Goal: Find contact information: Find contact information

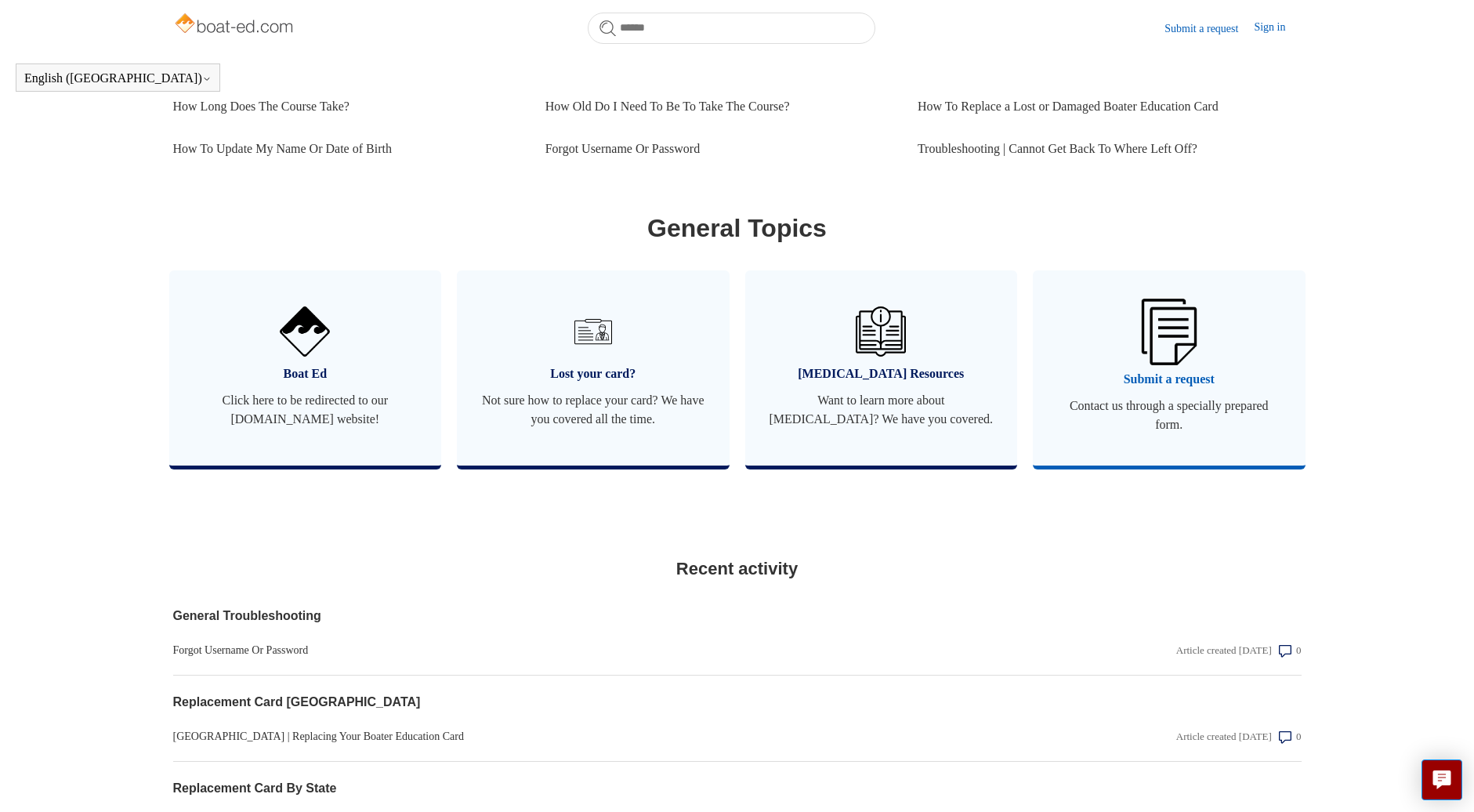
scroll to position [1122, 0]
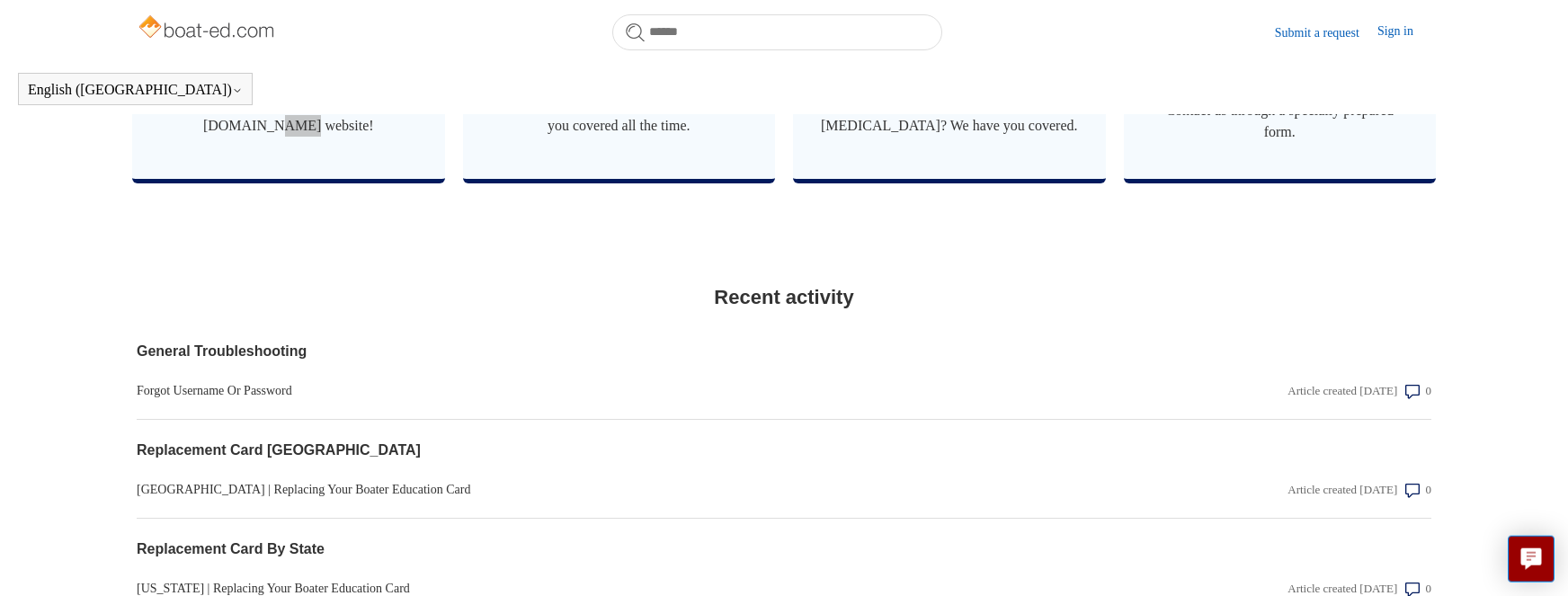
scroll to position [1062, 0]
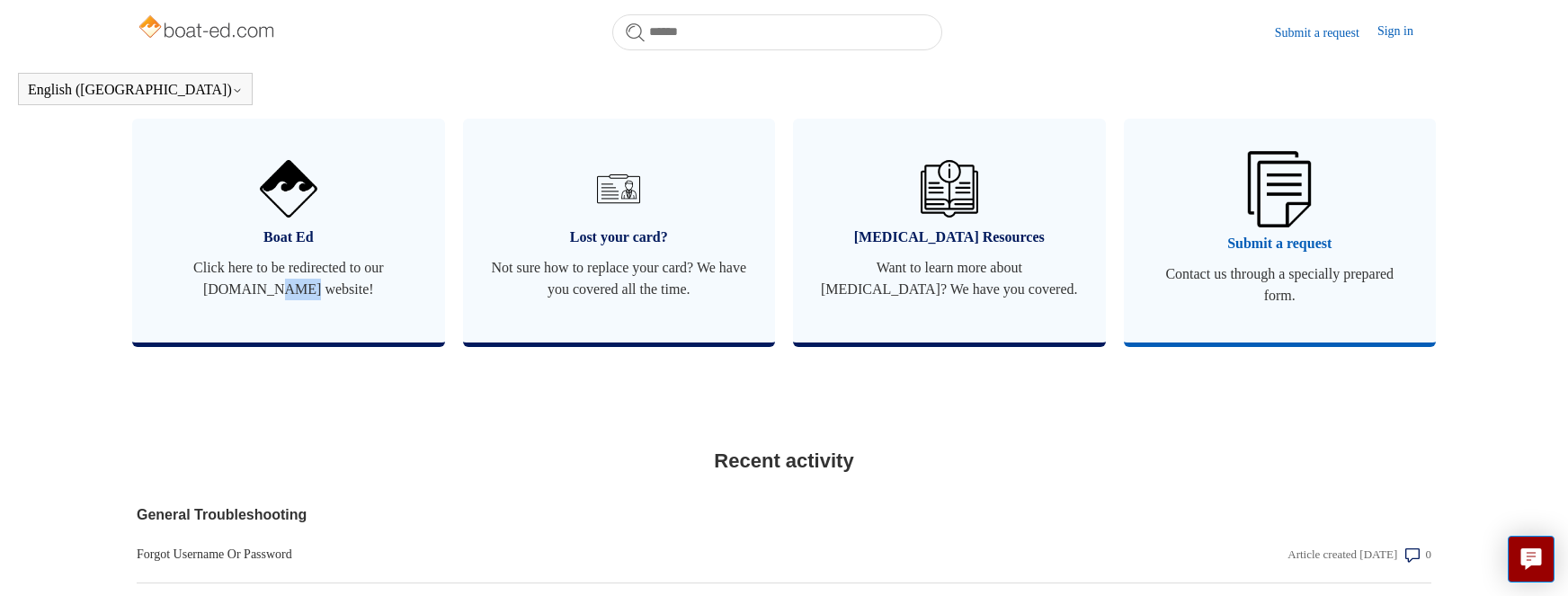
click at [1295, 226] on img at bounding box center [1279, 188] width 63 height 75
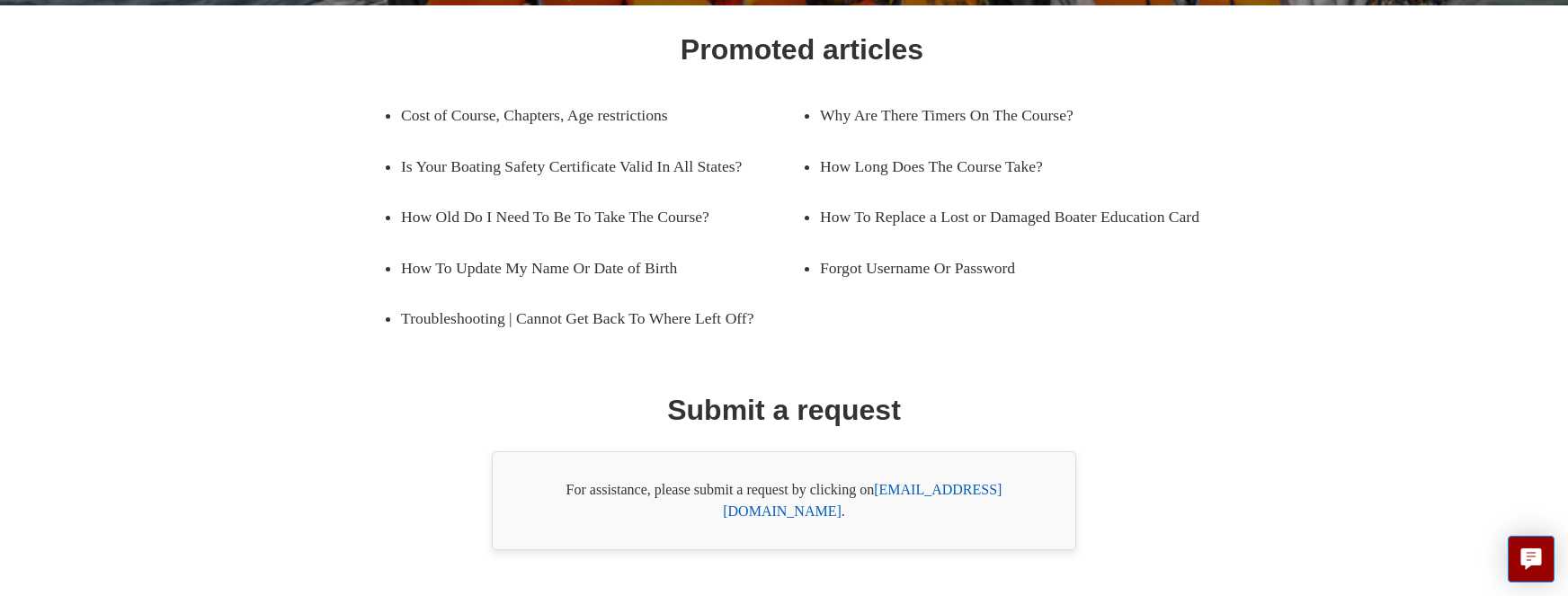
scroll to position [288, 0]
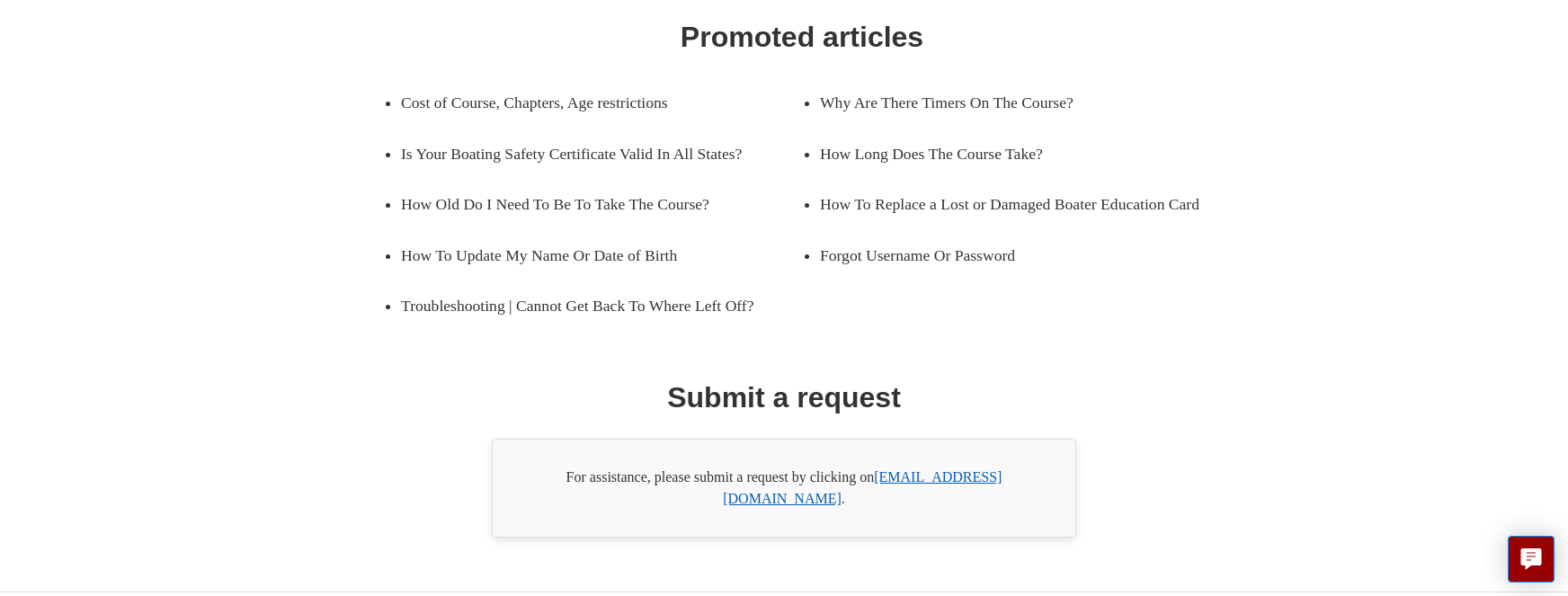
drag, startPoint x: 881, startPoint y: 498, endPoint x: 1021, endPoint y: 509, distance: 140.4
click at [1021, 509] on div "For assistance, please submit a request by clicking on [EMAIL_ADDRESS][DOMAIN_N…" at bounding box center [784, 488] width 585 height 99
copy div "[EMAIL_ADDRESS][DOMAIN_NAME]"
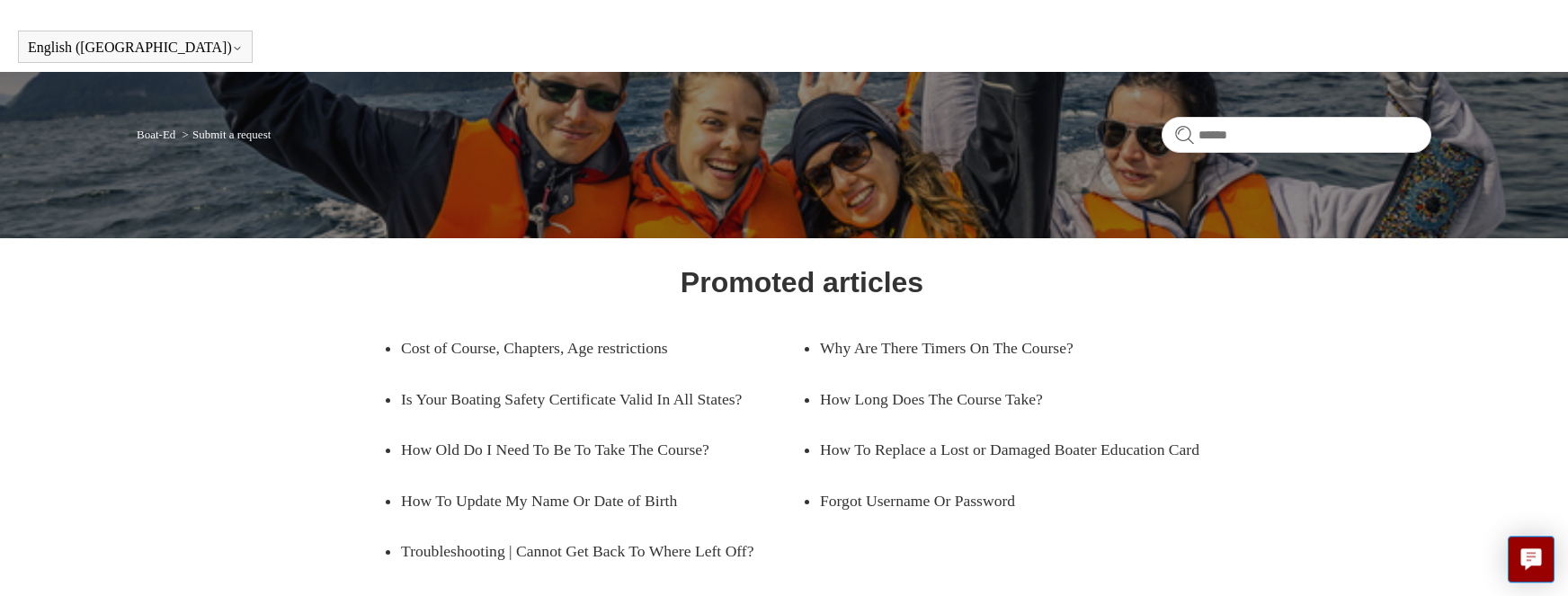
scroll to position [0, 0]
